Goal: Task Accomplishment & Management: Complete application form

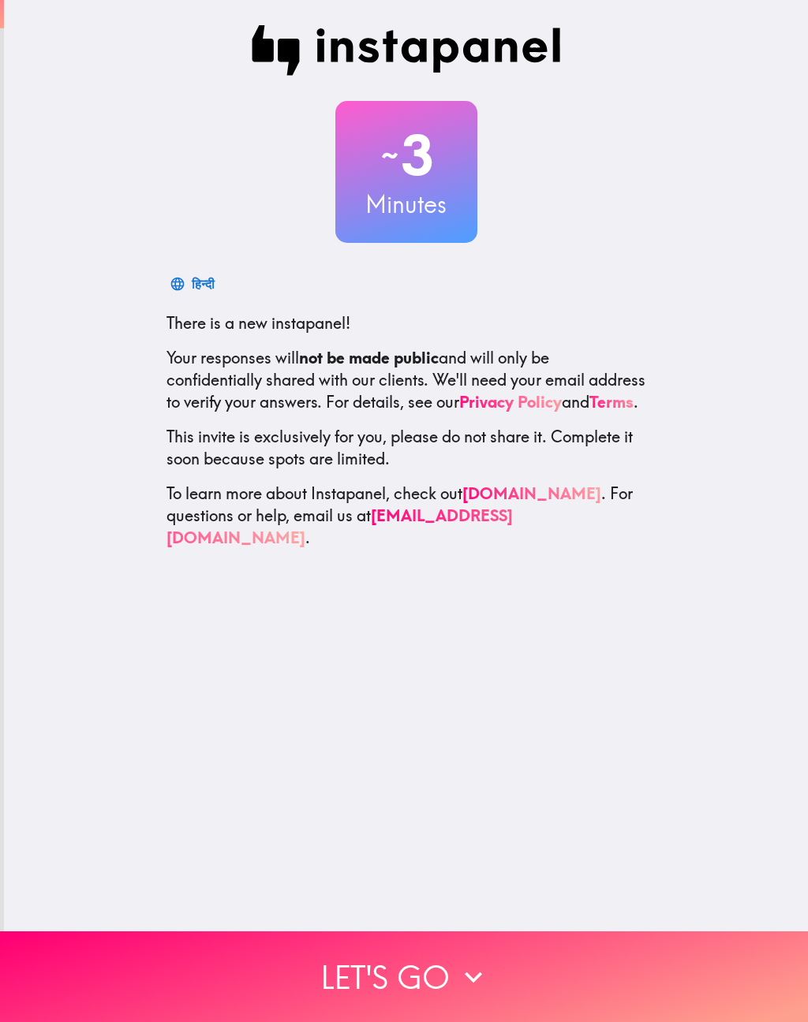
click at [427, 975] on button "Let's go" at bounding box center [404, 976] width 808 height 91
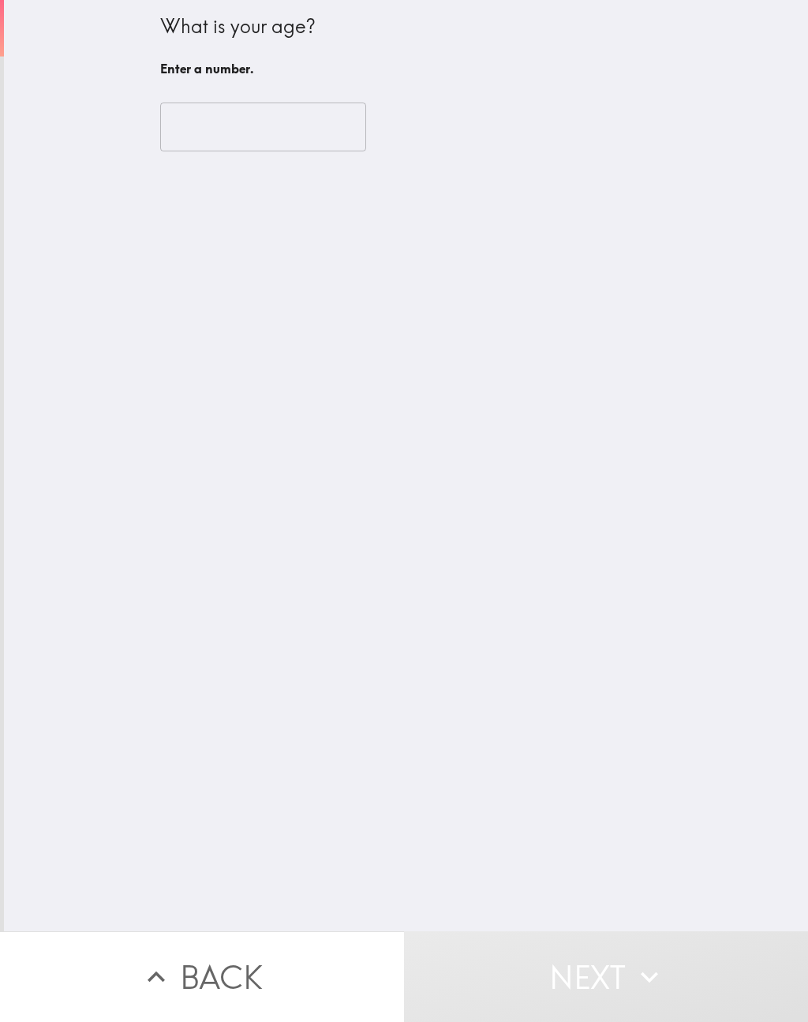
click at [266, 112] on input "number" at bounding box center [263, 127] width 206 height 49
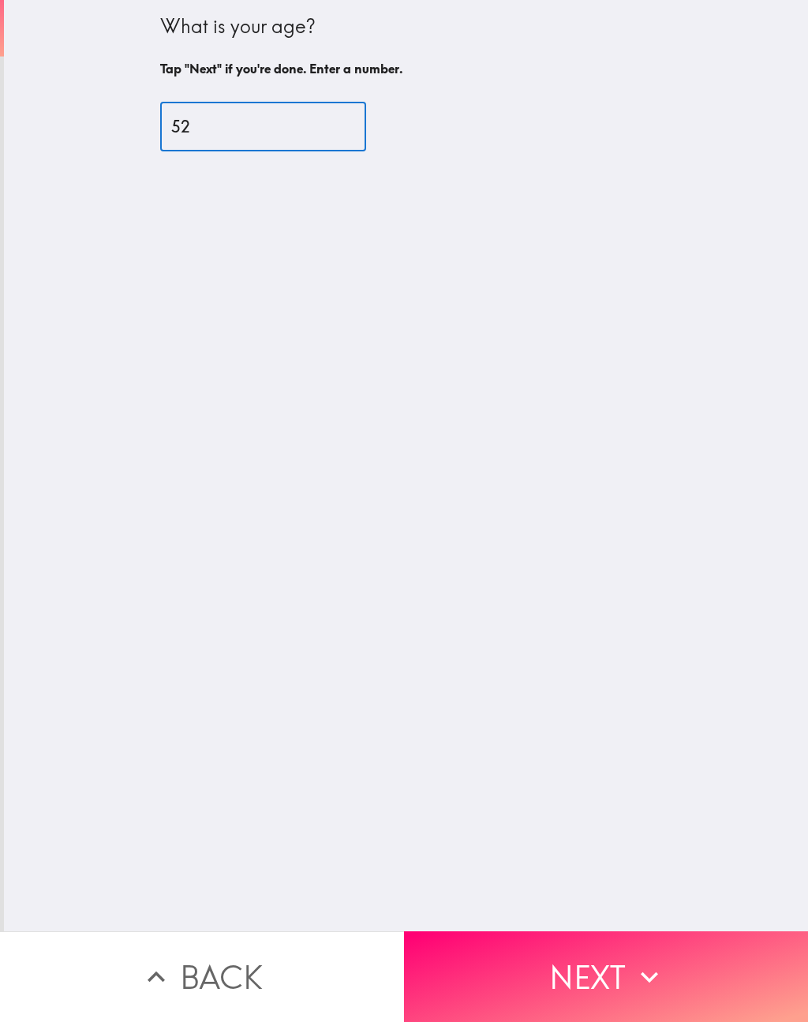
type input "52"
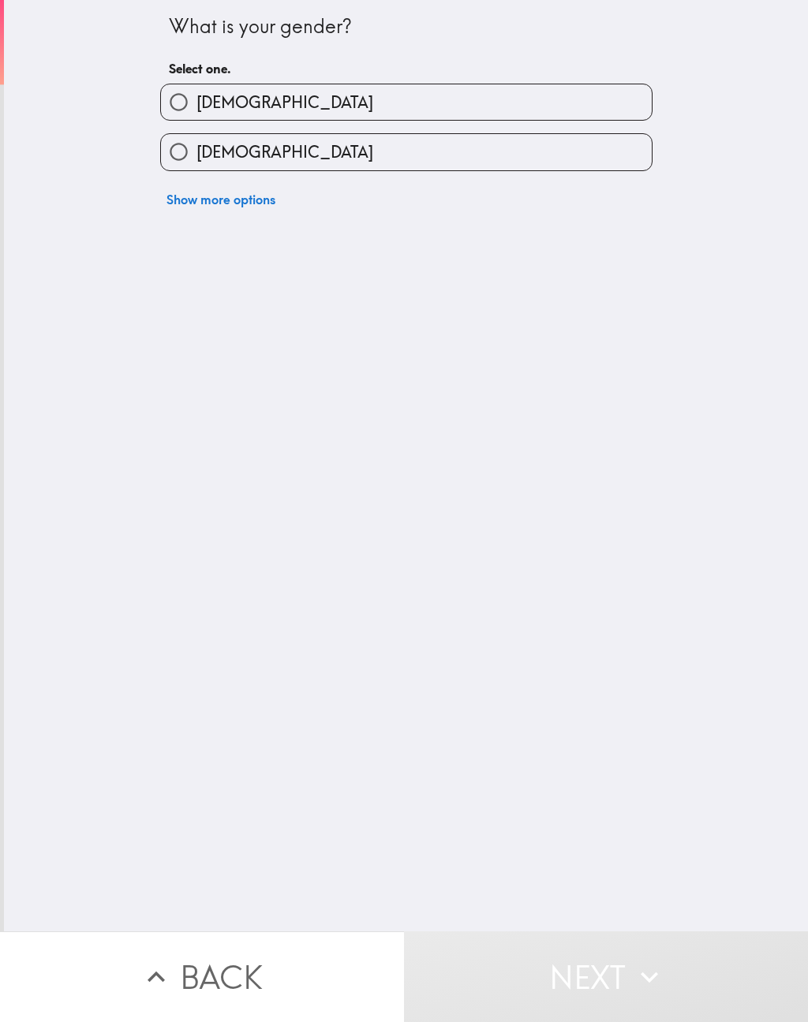
click at [173, 99] on input "[DEMOGRAPHIC_DATA]" at bounding box center [178, 101] width 35 height 35
radio input "true"
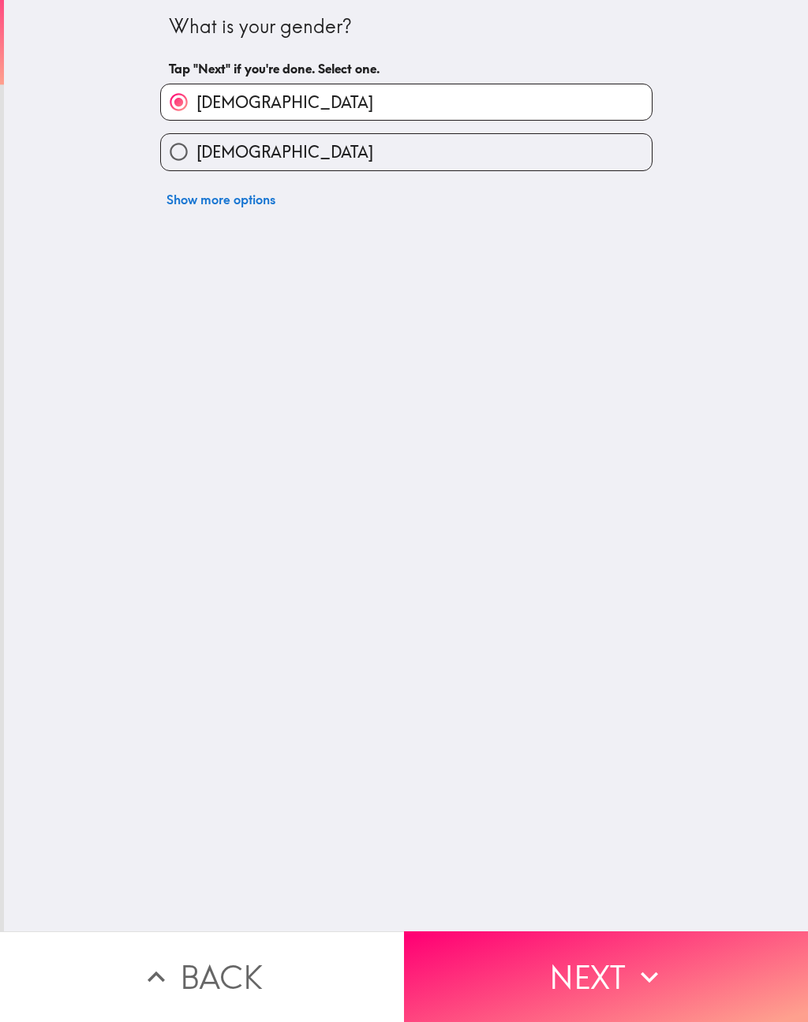
click at [647, 966] on icon "button" at bounding box center [649, 977] width 35 height 35
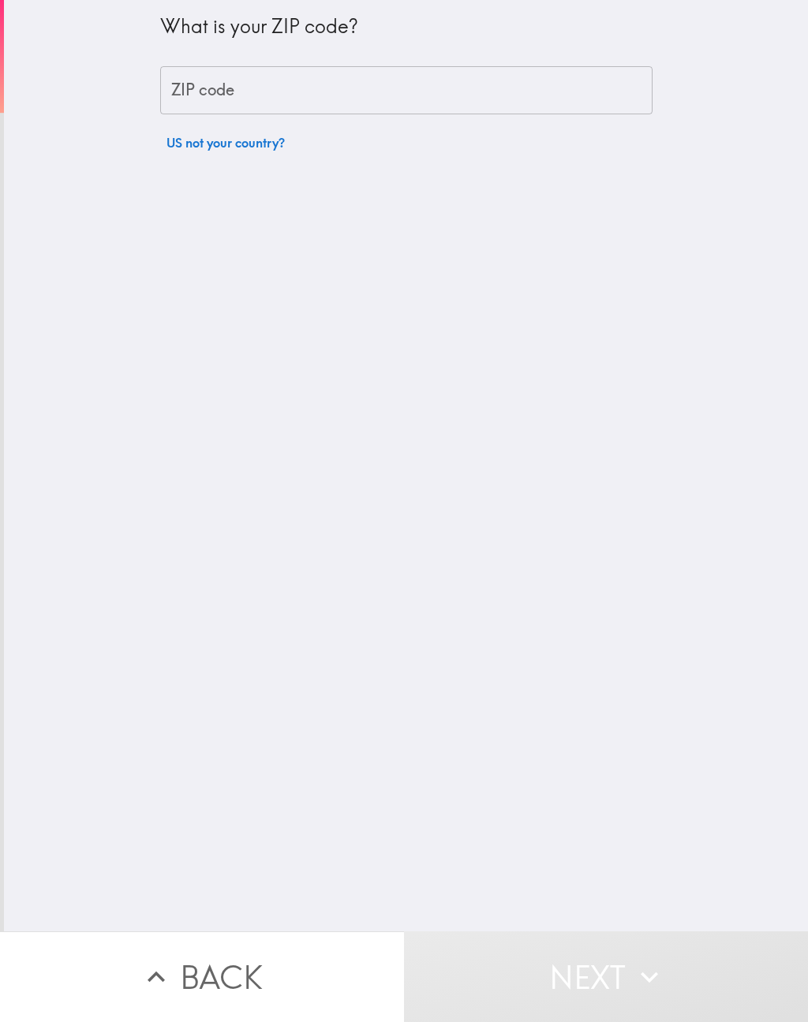
click at [278, 89] on input "ZIP code" at bounding box center [406, 90] width 492 height 49
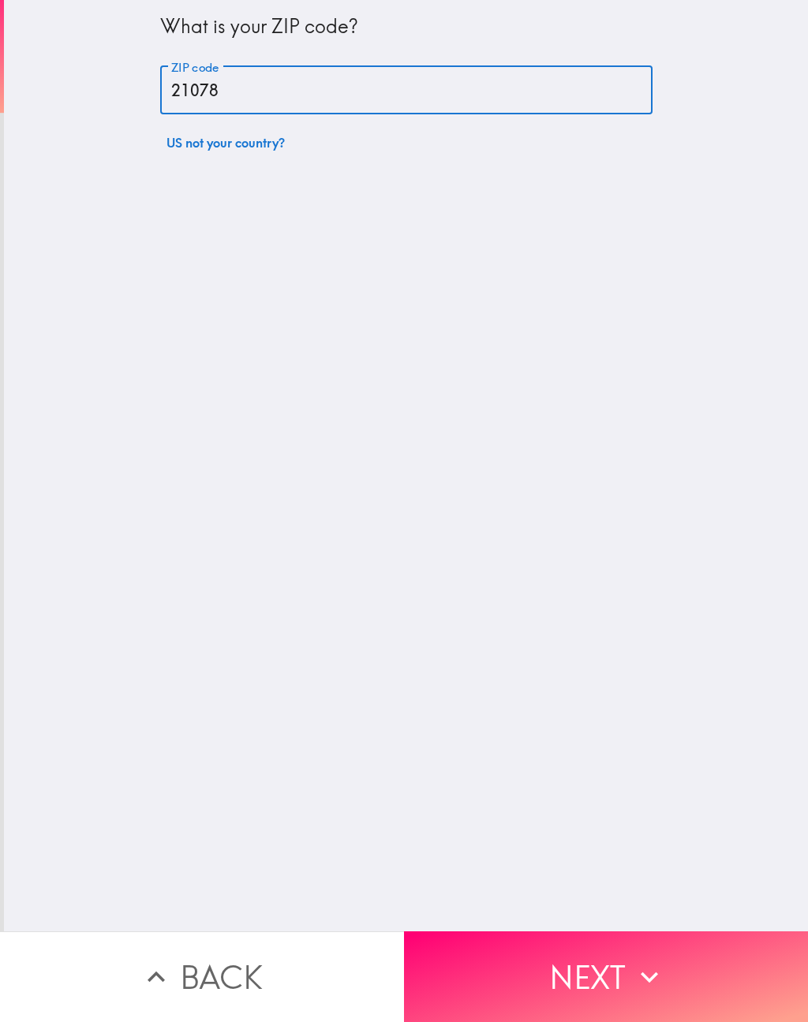
type input "21078"
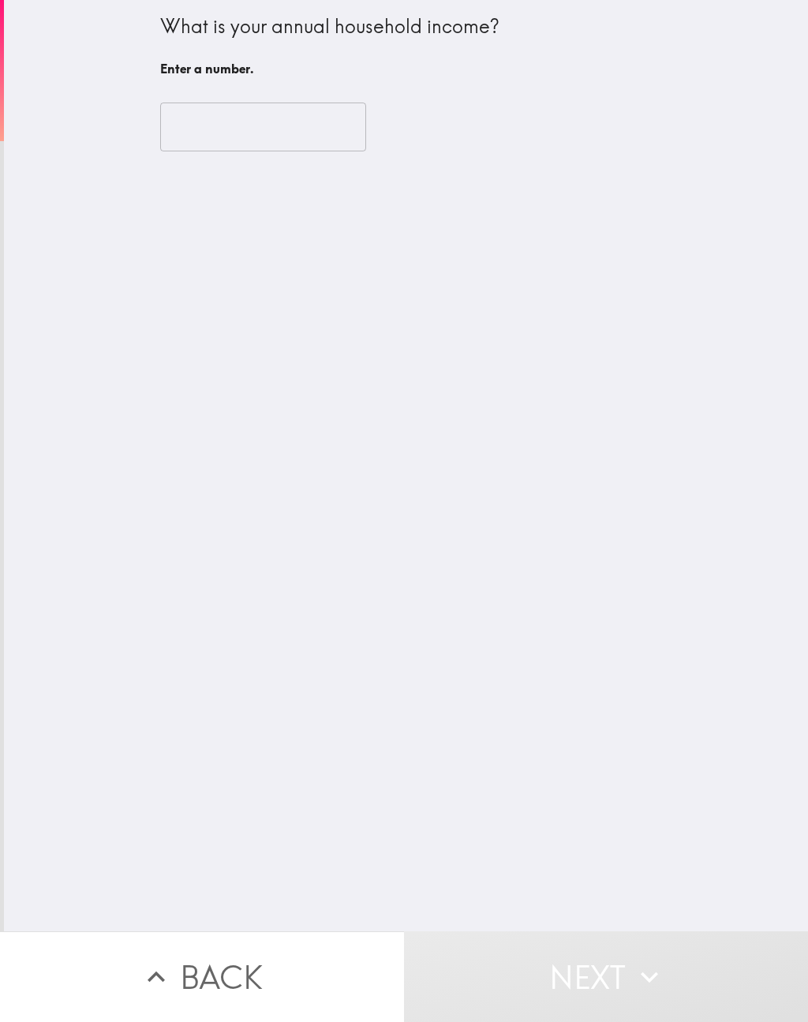
click at [263, 121] on input "number" at bounding box center [263, 127] width 206 height 49
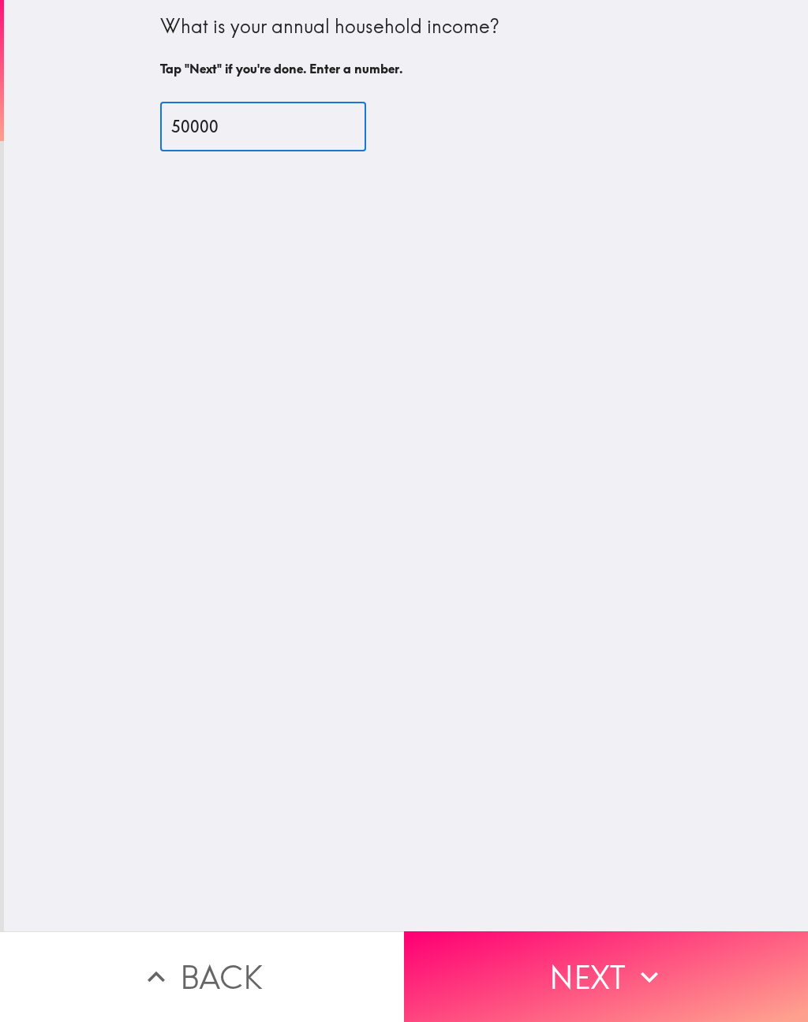
type input "50000"
